Goal: Book appointment/travel/reservation

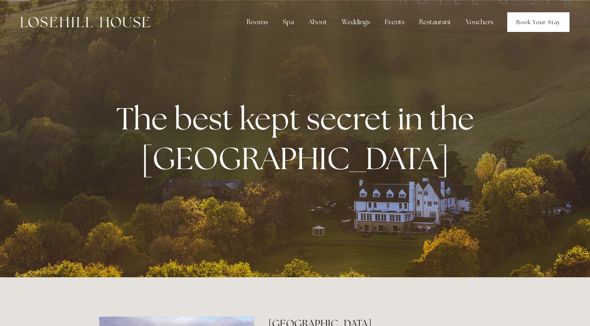
click at [528, 25] on link "Book Your Stay" at bounding box center [538, 22] width 62 height 20
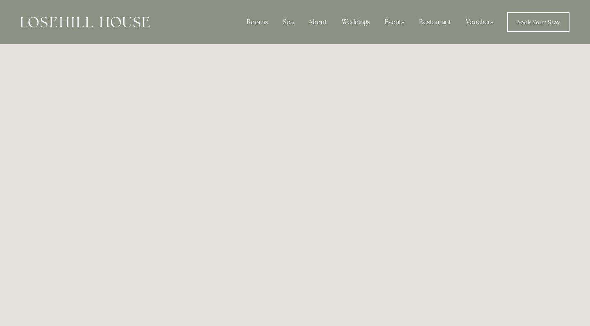
click at [115, 28] on div at bounding box center [84, 22] width 129 height 20
click at [111, 19] on img at bounding box center [84, 22] width 129 height 11
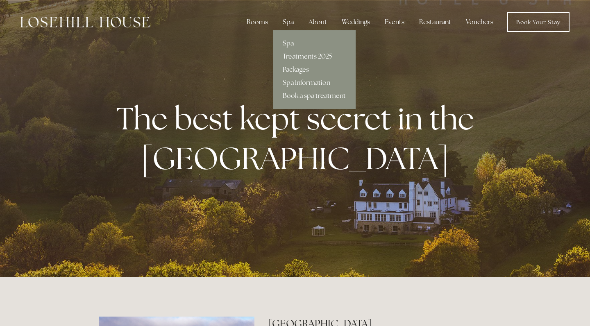
click at [294, 20] on div "Spa" at bounding box center [288, 22] width 24 height 16
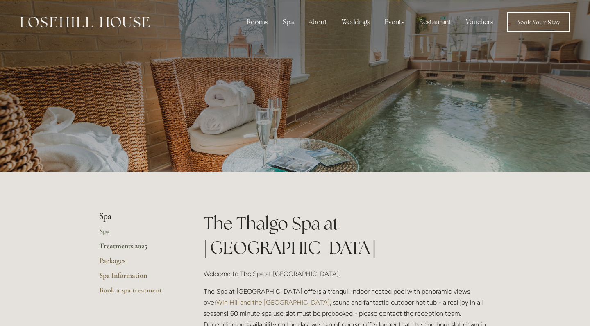
click at [129, 249] on link "Treatments 2025" at bounding box center [138, 248] width 78 height 15
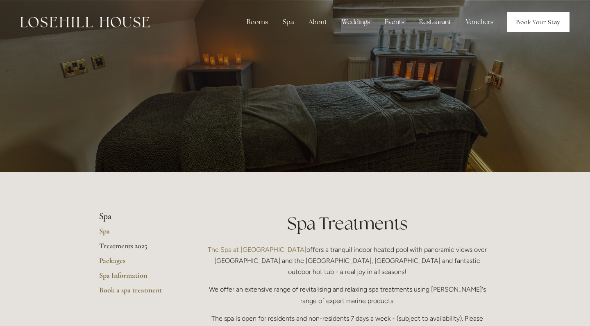
click at [526, 26] on link "Book Your Stay" at bounding box center [538, 22] width 62 height 20
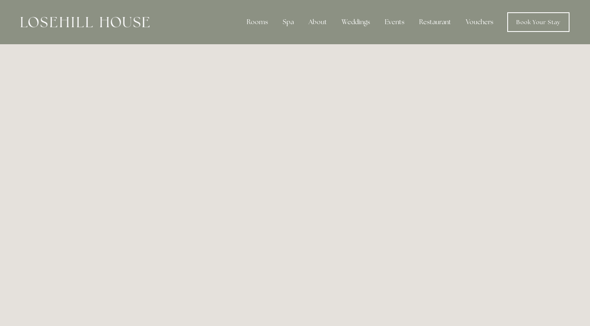
click at [66, 19] on img at bounding box center [84, 22] width 129 height 11
